Goal: Information Seeking & Learning: Find specific fact

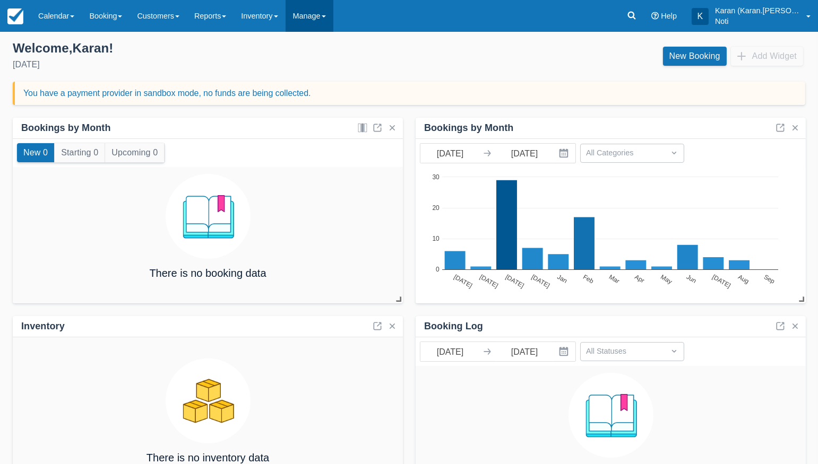
click at [327, 20] on link "Manage" at bounding box center [310, 16] width 48 height 32
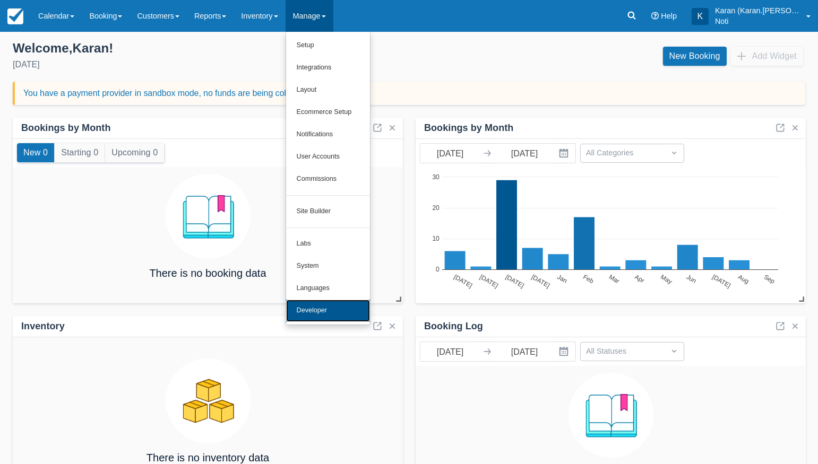
click at [331, 306] on link "Developer" at bounding box center [328, 311] width 84 height 22
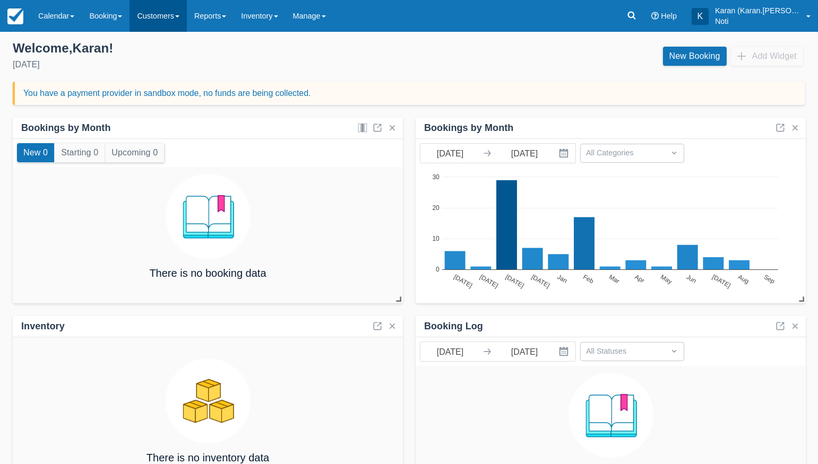
click at [154, 19] on link "Customers" at bounding box center [157, 16] width 57 height 32
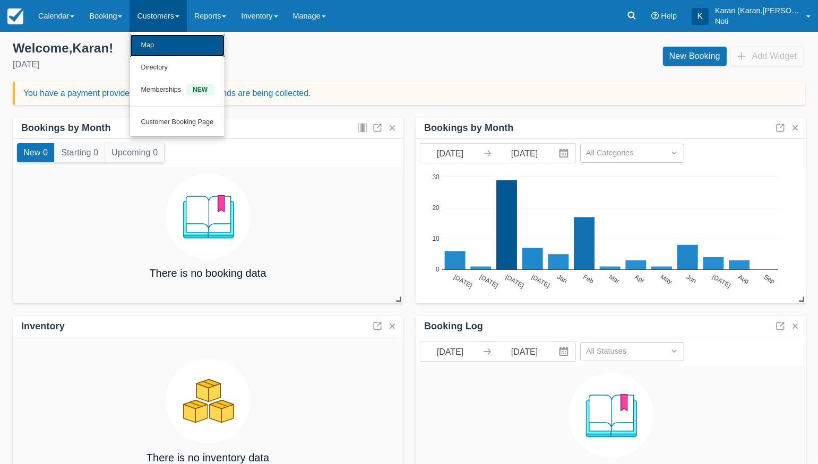
click at [154, 49] on link "Map" at bounding box center [177, 45] width 94 height 22
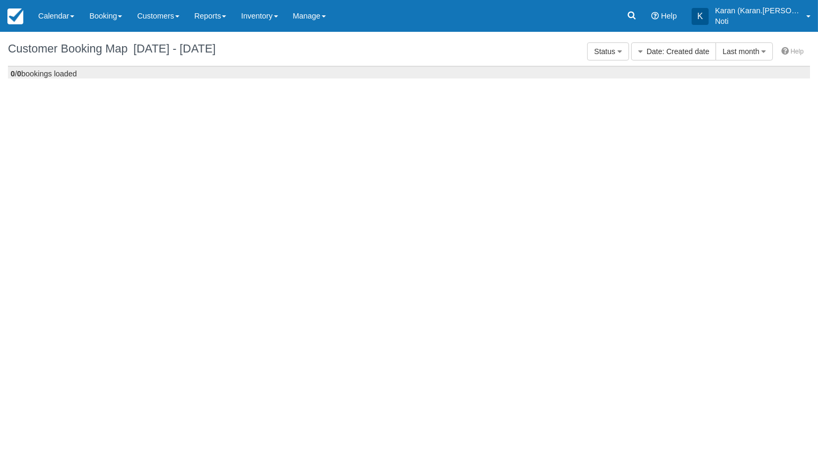
click at [161, 24] on link "Customers" at bounding box center [157, 16] width 57 height 32
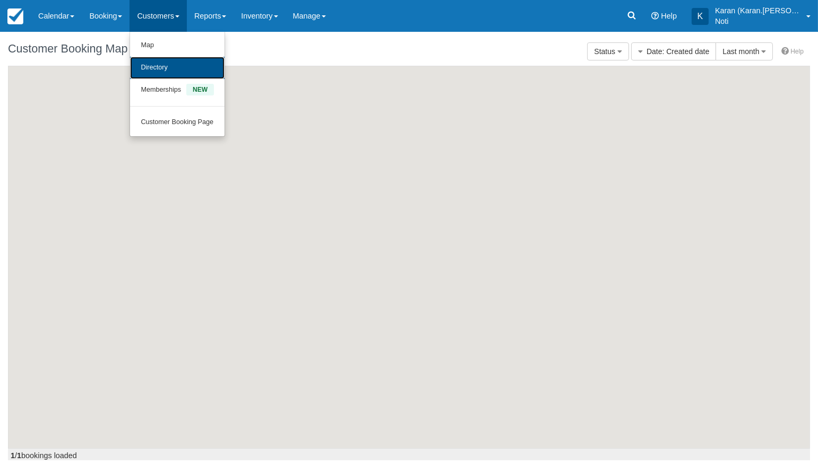
click at [161, 72] on link "Directory" at bounding box center [177, 68] width 94 height 22
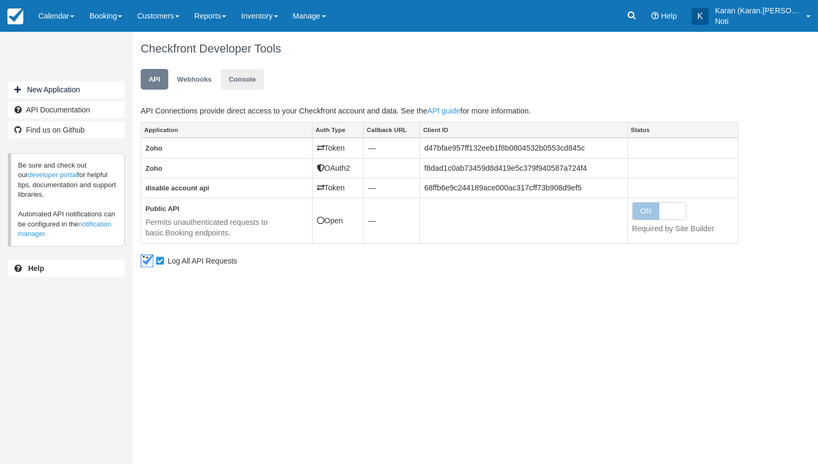
click at [246, 84] on application "Console" at bounding box center [242, 79] width 43 height 21
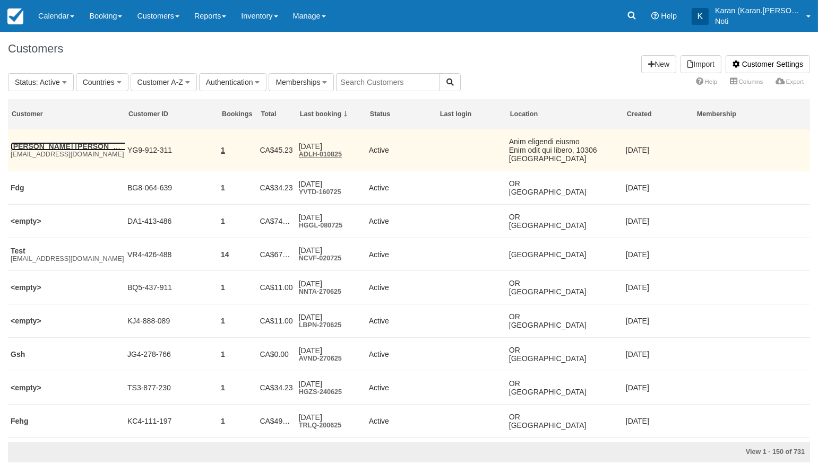
click at [43, 143] on link "Cooper Wagner" at bounding box center [74, 146] width 127 height 8
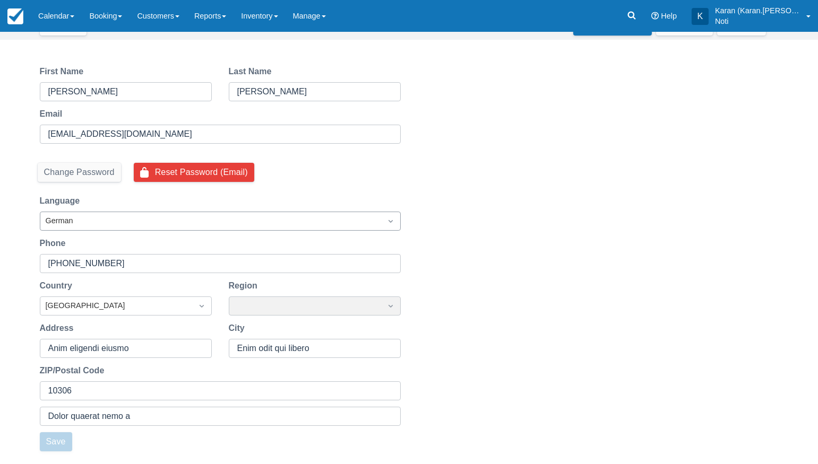
scroll to position [86, 0]
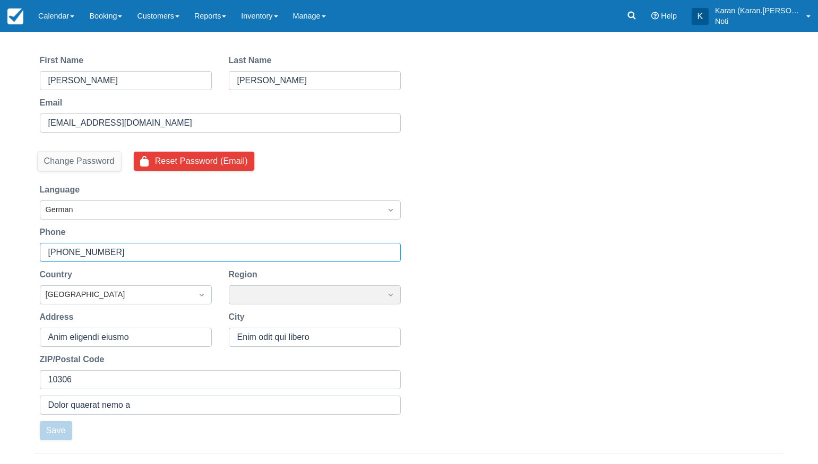
drag, startPoint x: 131, startPoint y: 250, endPoint x: 47, endPoint y: 253, distance: 83.9
click at [47, 253] on div "[PHONE_NUMBER]" at bounding box center [220, 252] width 361 height 19
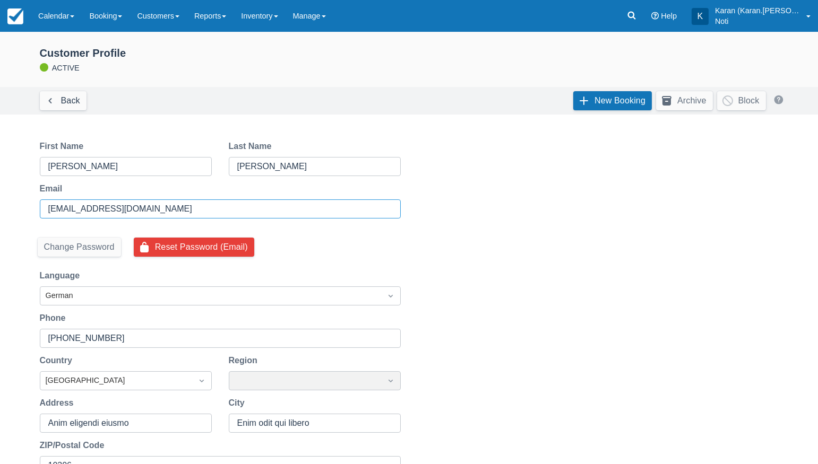
click at [98, 205] on input "[EMAIL_ADDRESS][DOMAIN_NAME]" at bounding box center [219, 209] width 342 height 19
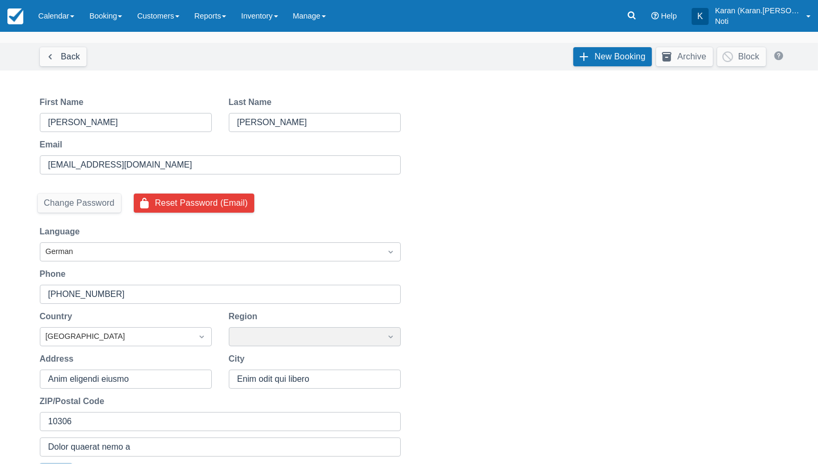
scroll to position [44, 0]
click at [79, 300] on input "[PHONE_NUMBER]" at bounding box center [219, 295] width 342 height 19
click at [171, 21] on link "Customers" at bounding box center [157, 16] width 57 height 32
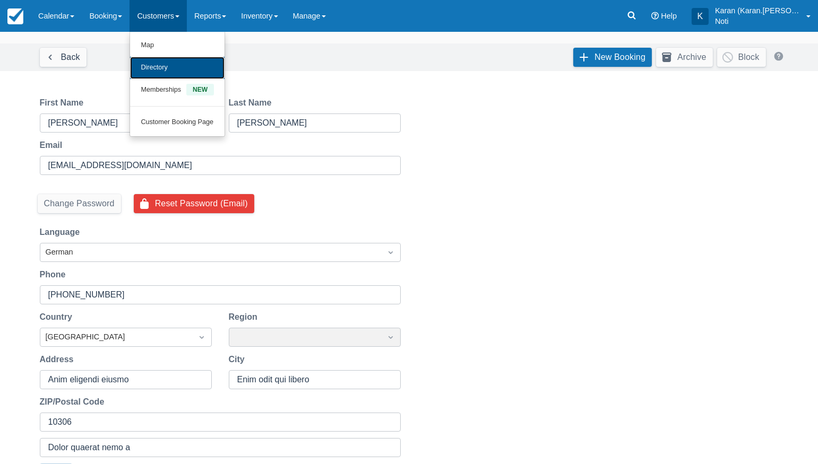
click at [177, 57] on link "Directory" at bounding box center [177, 68] width 94 height 22
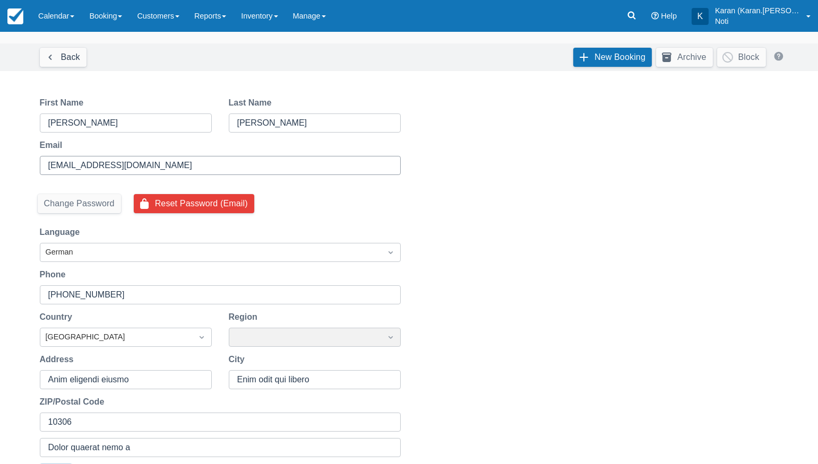
click at [74, 166] on input "[EMAIL_ADDRESS][DOMAIN_NAME]" at bounding box center [219, 165] width 342 height 19
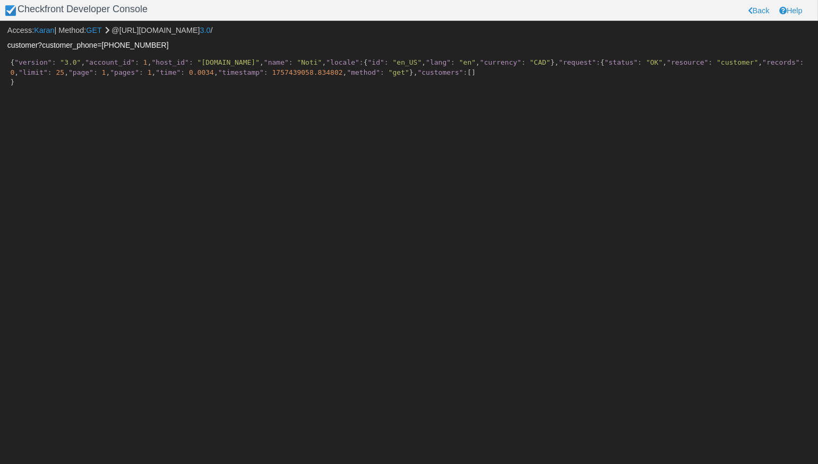
click at [108, 48] on input "customer?customer_phone=+14696028462" at bounding box center [408, 45] width 803 height 18
drag, startPoint x: 41, startPoint y: 45, endPoint x: 67, endPoint y: 80, distance: 43.2
click at [65, 79] on body "Checkfront Developer Console Back Help Access: Karan | Method: GET @https://tes…" at bounding box center [409, 232] width 818 height 464
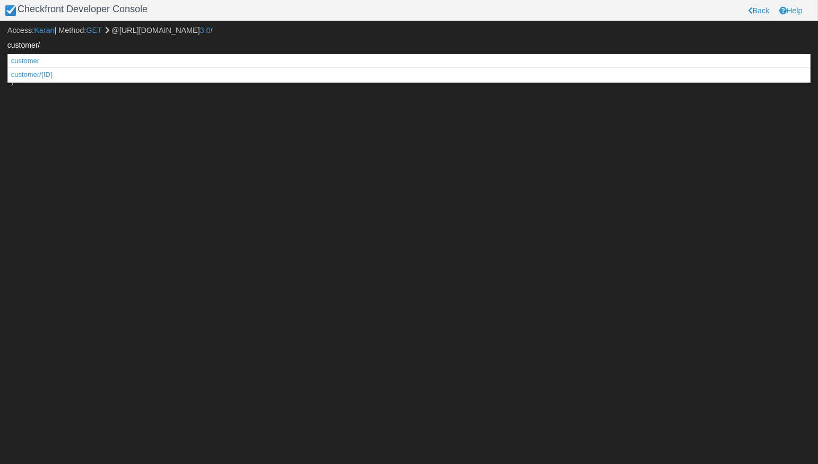
paste input "YG9-912-311"
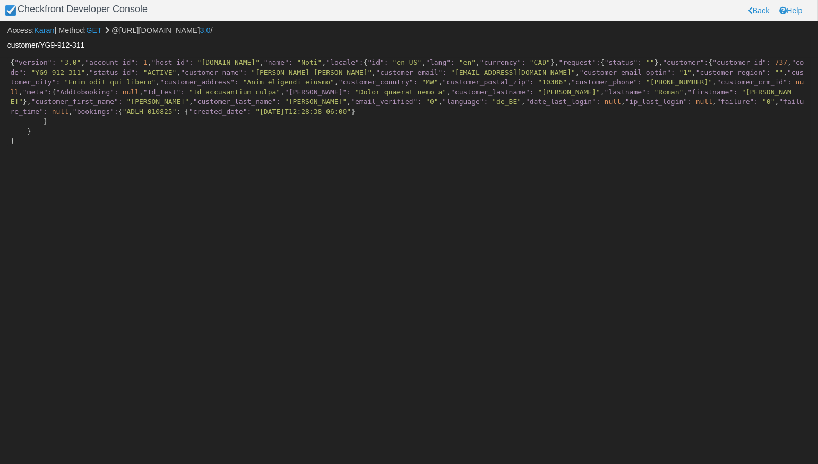
scroll to position [107, 0]
copy span "[PHONE_NUMBER]"
drag, startPoint x: 122, startPoint y: 201, endPoint x: 170, endPoint y: 200, distance: 48.8
click at [646, 86] on span ""+14696028462"" at bounding box center [679, 82] width 66 height 8
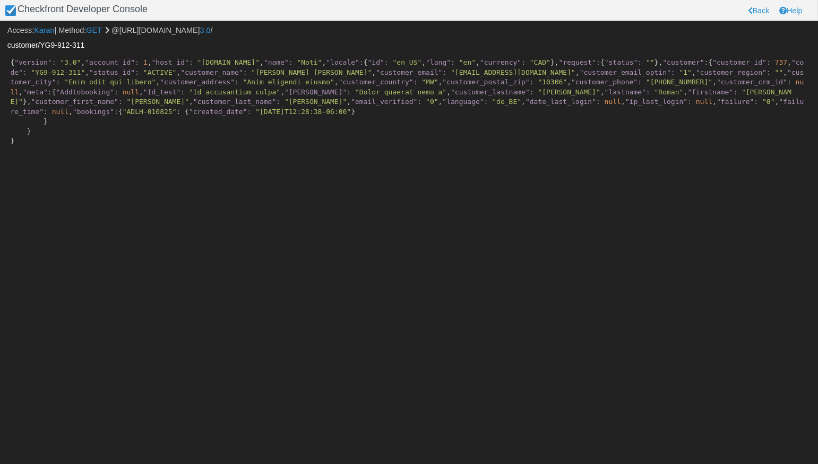
click at [48, 47] on input "customer/YG9-912-311" at bounding box center [408, 45] width 803 height 18
click at [113, 45] on input "customer?customer_phone=4696028462" at bounding box center [408, 45] width 803 height 18
drag, startPoint x: 98, startPoint y: 45, endPoint x: 202, endPoint y: 47, distance: 103.5
click at [202, 47] on input "customer?customer_phone=4696028462" at bounding box center [408, 45] width 803 height 18
paste input "+1"
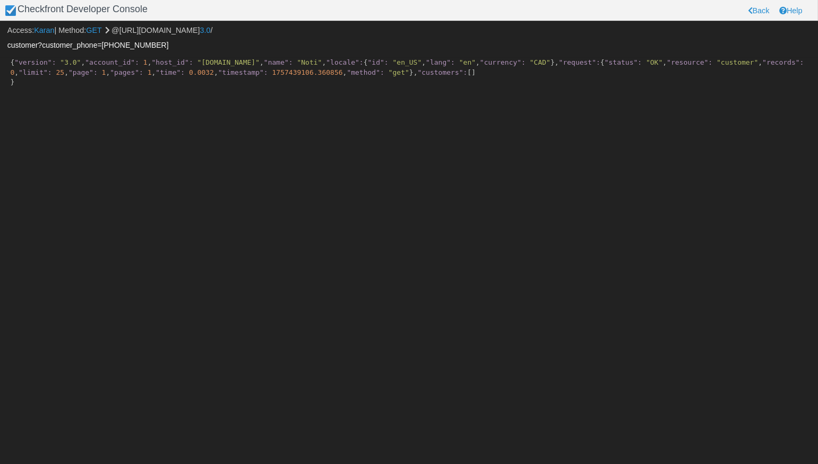
click at [87, 45] on input "customer?customer_phone=+14696028462" at bounding box center [408, 45] width 803 height 18
click at [89, 45] on input "customer?customer_phone=+14696028462" at bounding box center [408, 45] width 803 height 18
drag, startPoint x: 97, startPoint y: 45, endPoint x: 257, endPoint y: 66, distance: 161.2
click at [250, 65] on body "Checkfront Developer Console Back Help Access: Karan | Method: GET @https://tes…" at bounding box center [409, 232] width 818 height 464
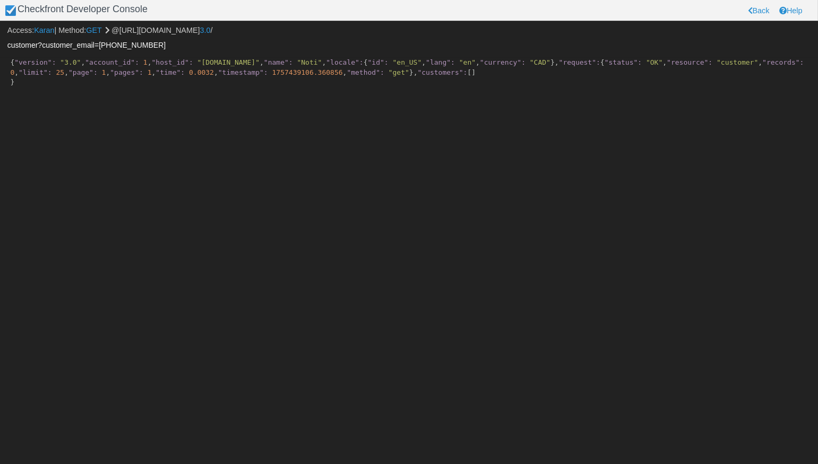
paste input "[EMAIL_ADDRESS][DOMAIN_NAME]"
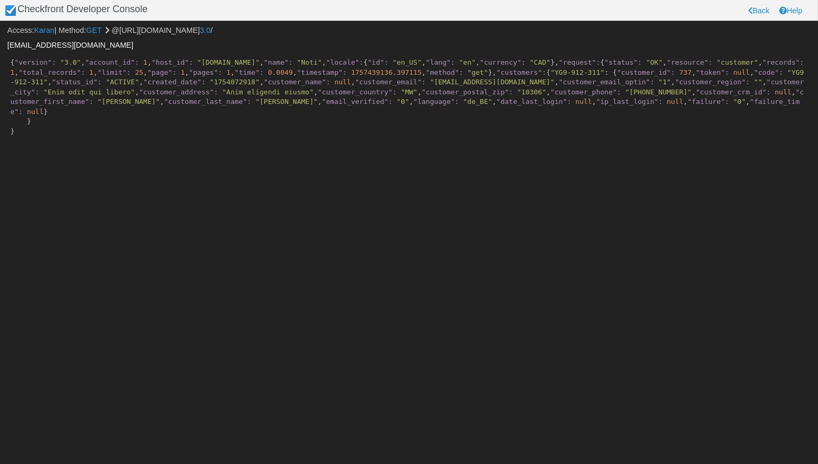
scroll to position [107, 0]
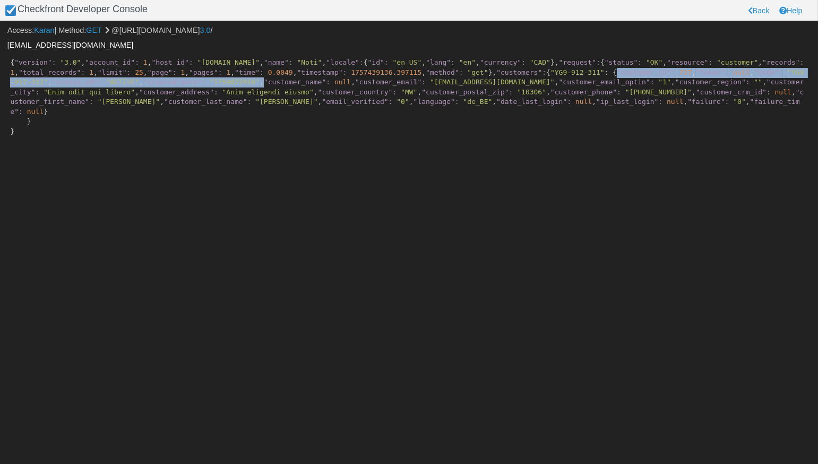
drag, startPoint x: 61, startPoint y: 194, endPoint x: 369, endPoint y: 232, distance: 310.1
click at [369, 137] on pre "{ "version": "3.0" , "account_id": 1 , "host_id": "test-karan.checkfront.com" ,…" at bounding box center [408, 97] width 802 height 79
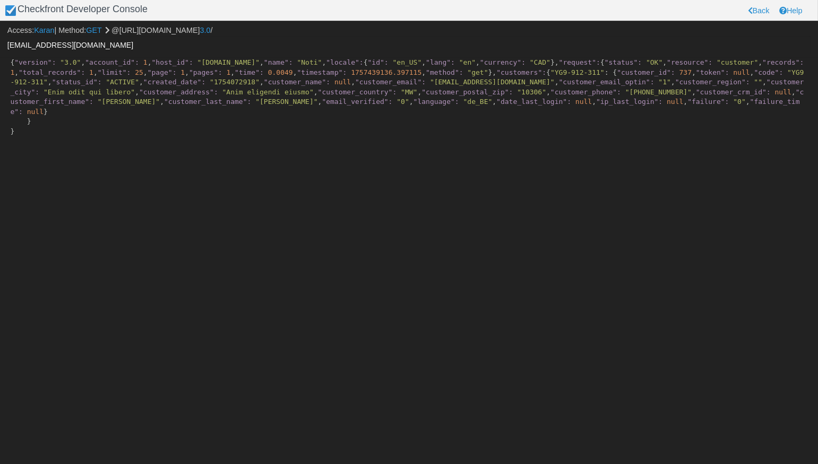
scroll to position [0, 0]
click at [96, 41] on input "customer?customer_email=pygukyj@mailinator.com" at bounding box center [408, 45] width 803 height 18
click at [82, 45] on input "customer?customer_email=pygukyj@mailinator.com" at bounding box center [408, 45] width 803 height 18
drag, startPoint x: 94, startPoint y: 46, endPoint x: 237, endPoint y: 57, distance: 143.8
click at [237, 57] on div "Access: Karan | Method: GET @https://test-karan.checkfront.com/api/ 3.0 / custo…" at bounding box center [409, 39] width 834 height 37
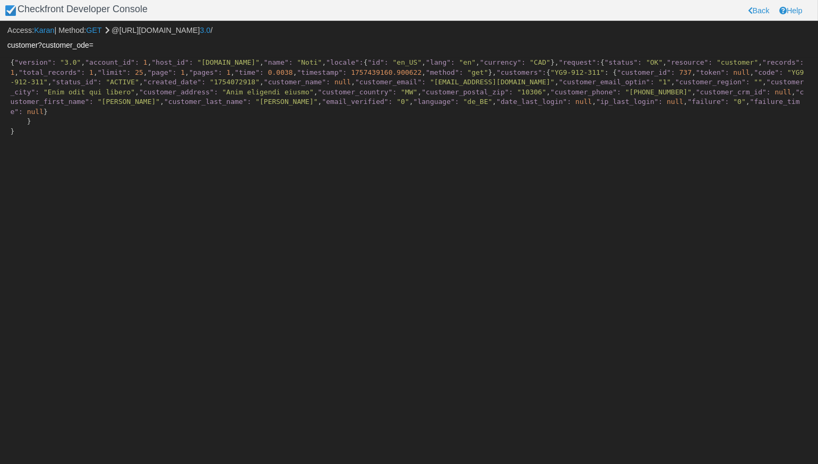
paste input "YG9-912-311"
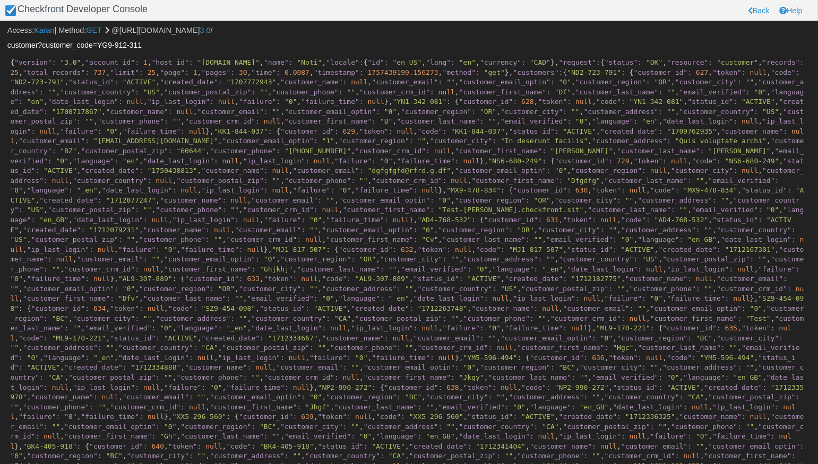
click at [97, 46] on input "customer?customer_code=YG9-912-311" at bounding box center [408, 45] width 803 height 18
click at [99, 44] on input "customer?customer_code="YG9-912-311"" at bounding box center [408, 45] width 803 height 18
click at [157, 40] on input "customer?customer_id=YG9-912-311"" at bounding box center [408, 45] width 803 height 18
click at [139, 44] on input "customer?customer_id=YG9-912-311"" at bounding box center [408, 45] width 803 height 18
click at [84, 46] on input "customer?customer_id=YG9-912-311" at bounding box center [408, 45] width 803 height 18
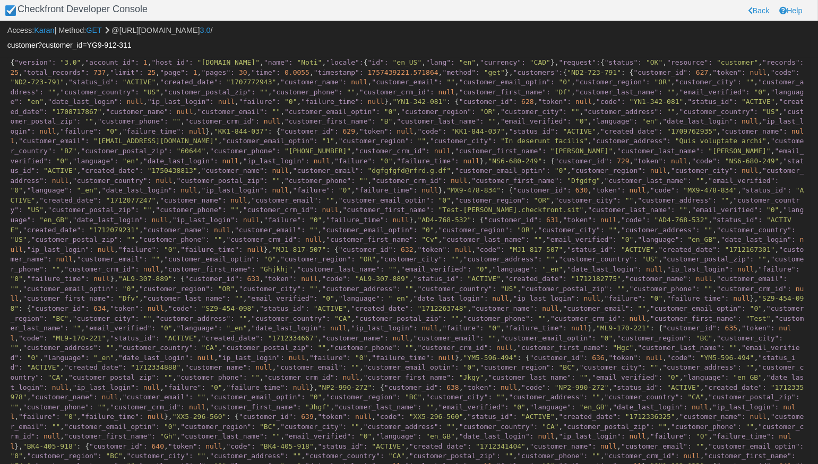
drag, startPoint x: 84, startPoint y: 46, endPoint x: 235, endPoint y: 58, distance: 150.7
click at [235, 58] on body "Checkfront Developer Console Back Help Access: Karan | Method: GET @https://tes…" at bounding box center [409, 232] width 818 height 464
click at [75, 47] on input "customer?customer_id=YG9-912-311" at bounding box center [408, 45] width 803 height 18
drag, startPoint x: 75, startPoint y: 47, endPoint x: 253, endPoint y: 86, distance: 182.0
click at [253, 86] on body "Checkfront Developer Console Back Help Access: Karan | Method: GET @https://tes…" at bounding box center [409, 232] width 818 height 464
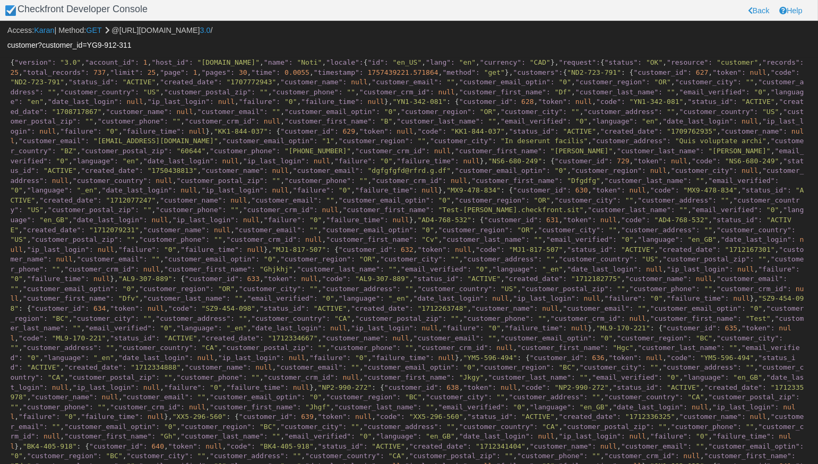
click at [80, 43] on input "customer?customer_id=YG9-912-311" at bounding box center [408, 45] width 803 height 18
drag, startPoint x: 76, startPoint y: 45, endPoint x: 175, endPoint y: 52, distance: 99.5
click at [175, 52] on input "customer?customer_id=YG9-912-311" at bounding box center [408, 45] width 803 height 18
paste input "[EMAIL_ADDRESS][DOMAIN_NAME]"
drag, startPoint x: 99, startPoint y: 45, endPoint x: 275, endPoint y: 52, distance: 176.9
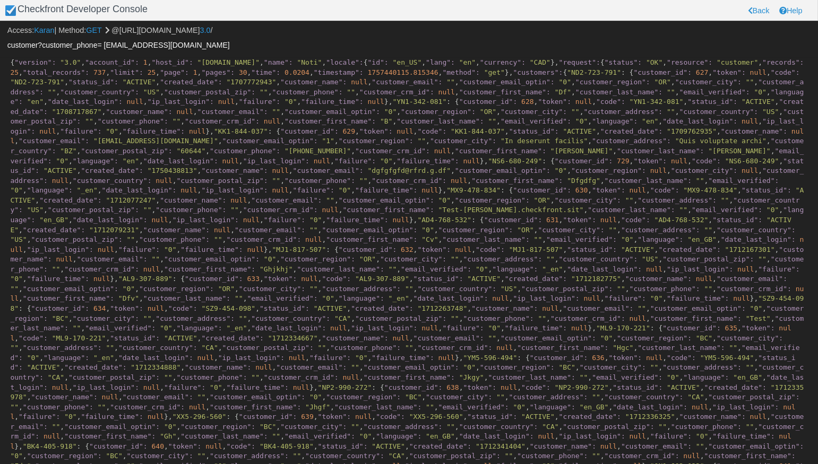
click at [268, 51] on input "customer?customer_phone= pygukyj@mailinator.com" at bounding box center [408, 45] width 803 height 18
paste input "14696028462"
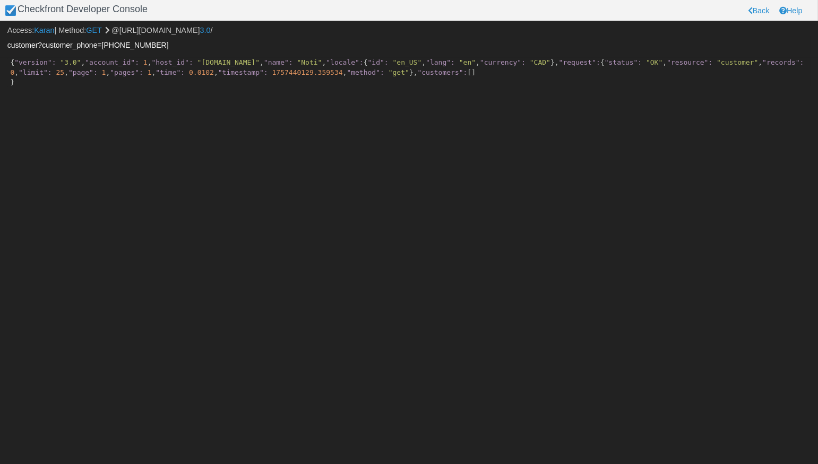
drag, startPoint x: 100, startPoint y: 45, endPoint x: 230, endPoint y: 59, distance: 131.3
click at [230, 59] on body "Checkfront Developer Console Back Help Access: Karan | Method: GET @https://tes…" at bounding box center [409, 232] width 818 height 464
drag, startPoint x: 100, startPoint y: 48, endPoint x: 215, endPoint y: 58, distance: 115.7
click at [211, 58] on body "Checkfront Developer Console Back Help Access: Karan | Method: GET @https://tes…" at bounding box center [409, 232] width 818 height 464
paste input "text"
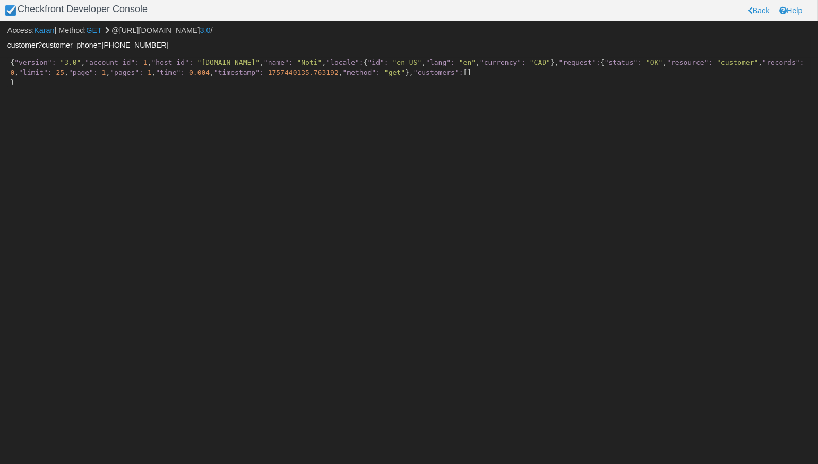
click at [103, 45] on input "customer?customer_phone=14696028462" at bounding box center [408, 45] width 803 height 18
type input "customer?customer_phone=4696028462"
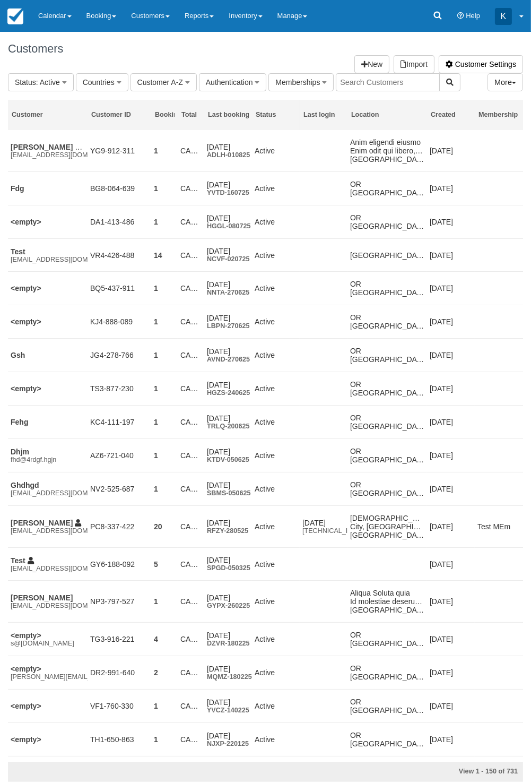
click at [345, 82] on input "text" at bounding box center [388, 82] width 104 height 18
paste input "[PHONE_NUMBER]"
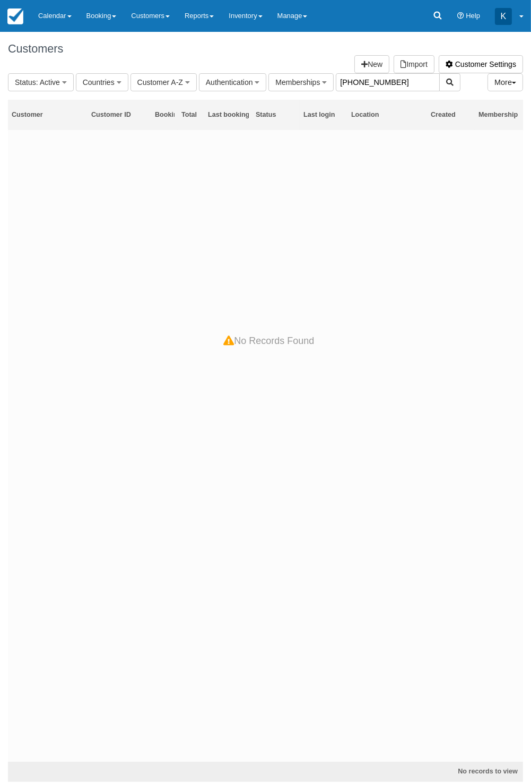
click at [358, 81] on input "[PHONE_NUMBER]" at bounding box center [388, 82] width 104 height 18
click at [357, 85] on input "14696028462" at bounding box center [388, 82] width 104 height 18
click at [348, 84] on input "14696028462" at bounding box center [388, 82] width 104 height 18
click at [373, 83] on input "4696028462" at bounding box center [388, 82] width 104 height 18
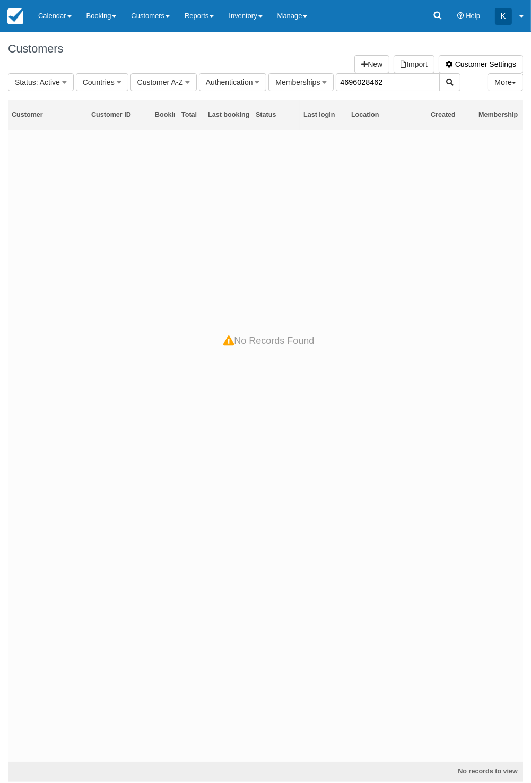
click at [373, 83] on input "4696028462" at bounding box center [388, 82] width 104 height 18
paste input "[EMAIL_ADDRESS][DOMAIN_NAME]"
type input "[EMAIL_ADDRESS][DOMAIN_NAME]"
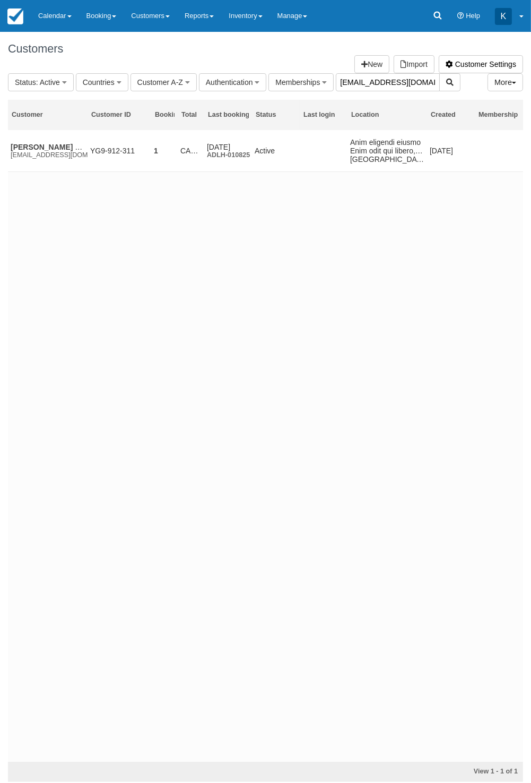
click at [384, 82] on input "[EMAIL_ADDRESS][DOMAIN_NAME]" at bounding box center [388, 82] width 104 height 18
